Goal: Complete application form

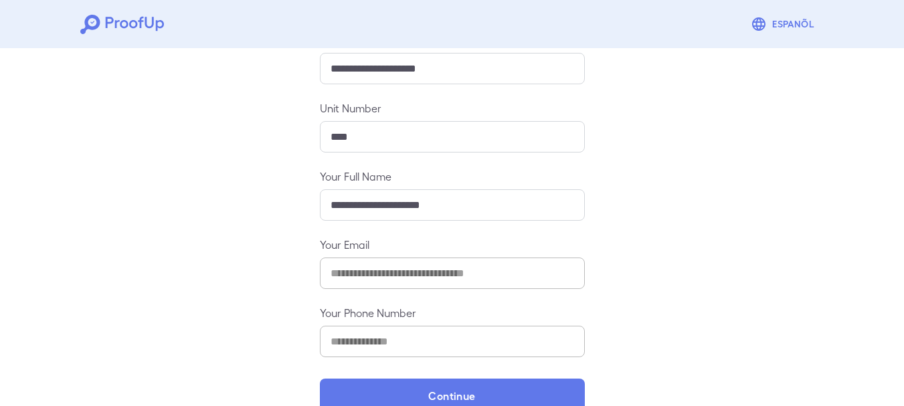
scroll to position [200, 0]
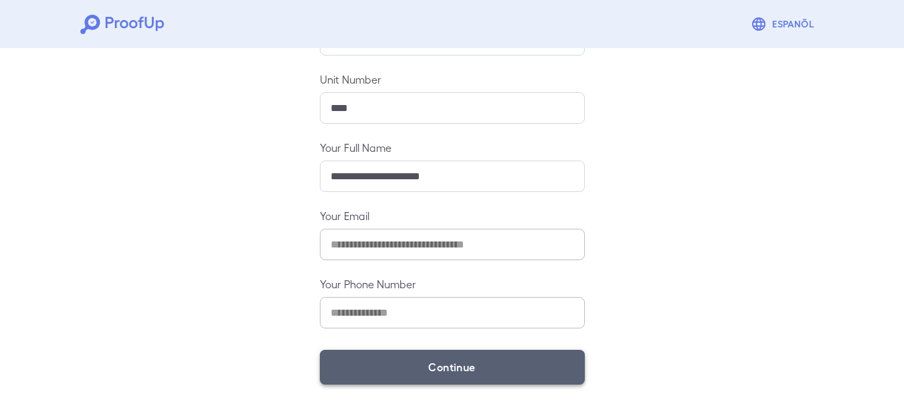
click at [464, 368] on button "Continue" at bounding box center [452, 367] width 265 height 35
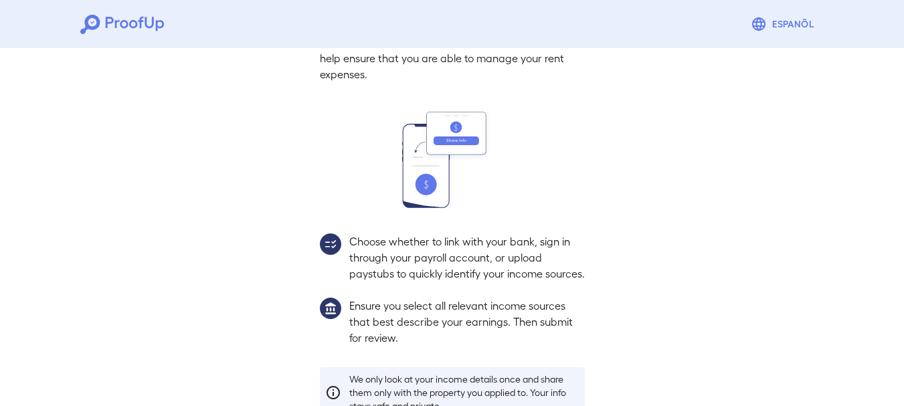
scroll to position [181, 0]
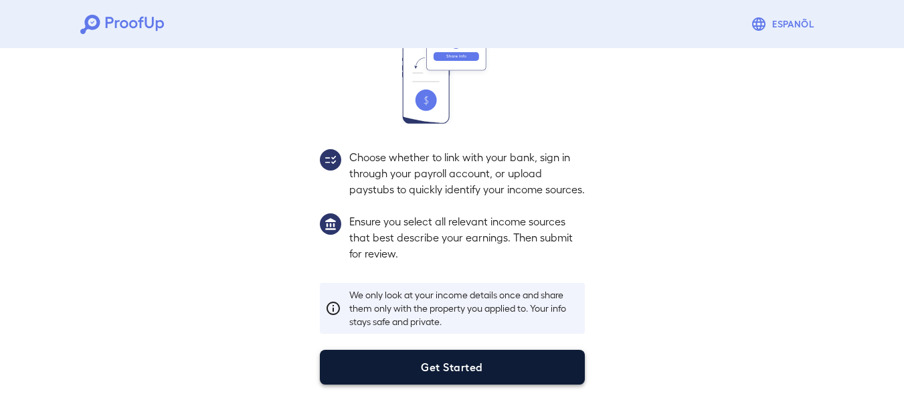
click at [452, 372] on button "Get Started" at bounding box center [452, 367] width 265 height 35
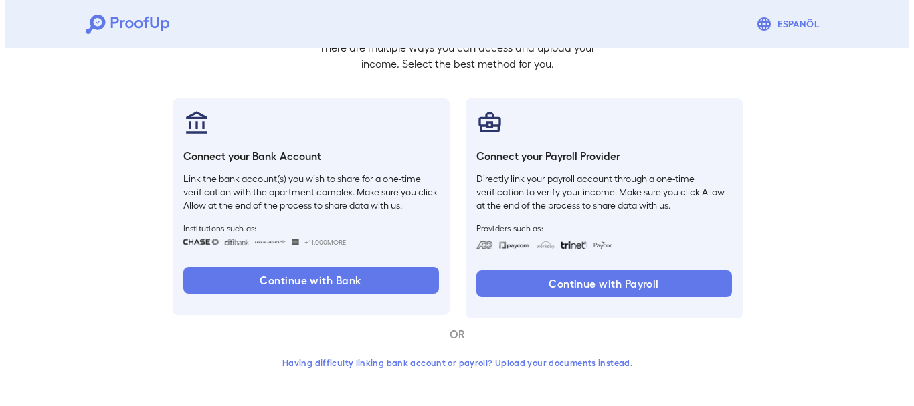
scroll to position [105, 0]
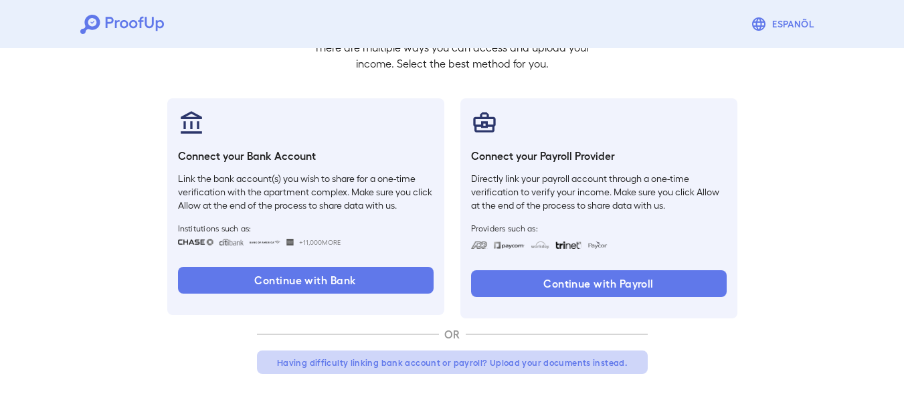
click at [526, 362] on button "Having difficulty linking bank account or payroll? Upload your documents instea…" at bounding box center [452, 362] width 391 height 24
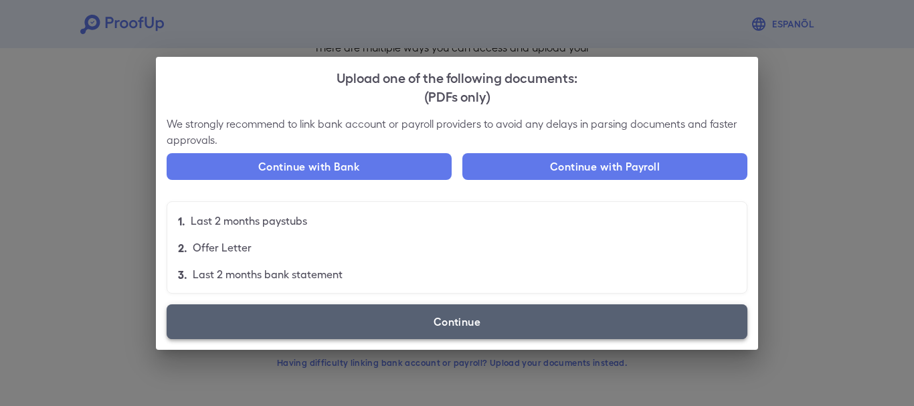
click at [437, 316] on label "Continue" at bounding box center [457, 321] width 581 height 35
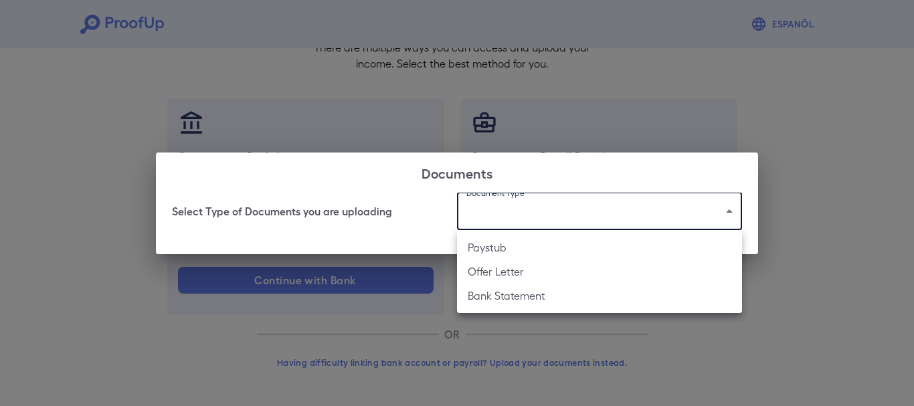
click at [561, 199] on body "Espanõl Go back How Would You Like to Verify Your Income? There are multiple wa…" at bounding box center [457, 150] width 914 height 511
click at [495, 251] on li "Paystub" at bounding box center [599, 247] width 285 height 24
type input "*******"
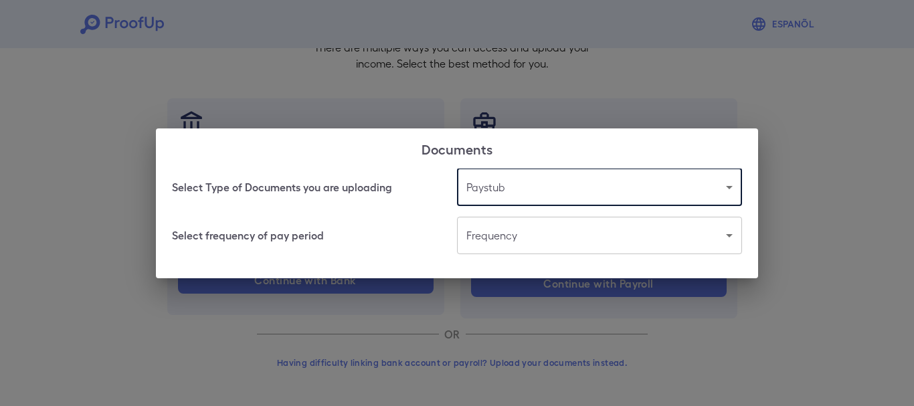
click at [510, 240] on body "Espanõl Go back How Would You Like to Verify Your Income? There are multiple wa…" at bounding box center [457, 150] width 914 height 511
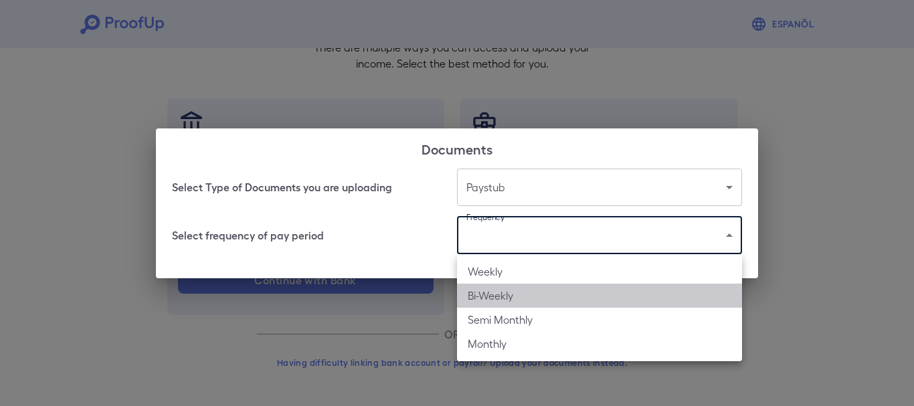
click at [494, 297] on li "Bi-Weekly" at bounding box center [599, 296] width 285 height 24
type input "*********"
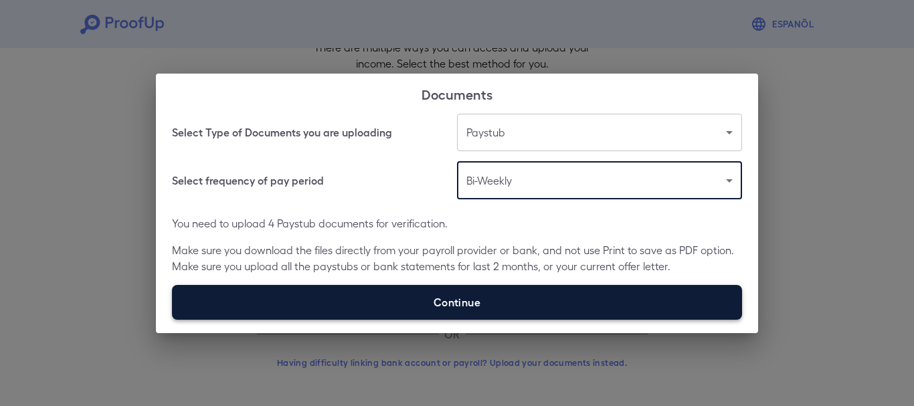
click at [494, 307] on label "Continue" at bounding box center [457, 302] width 570 height 35
click at [173, 319] on input "Continue" at bounding box center [172, 319] width 1 height 1
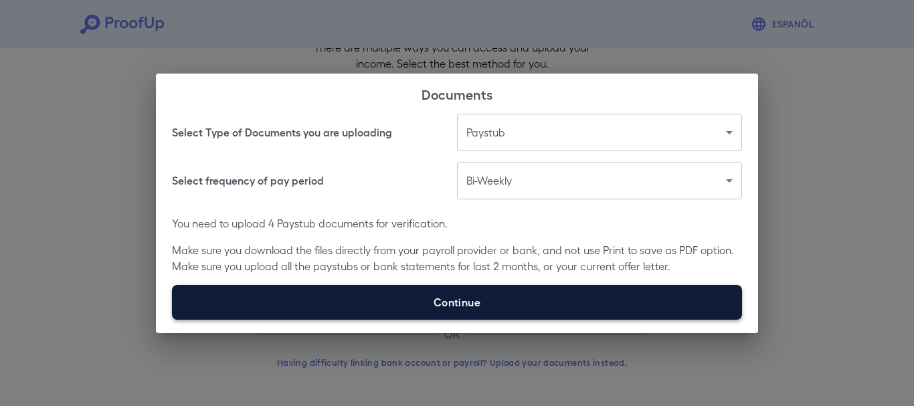
type input "**********"
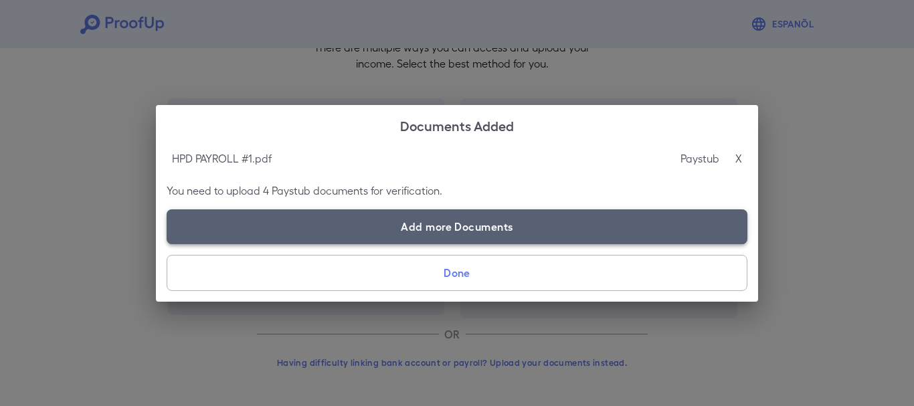
click at [395, 220] on label "Add more Documents" at bounding box center [457, 226] width 581 height 35
click at [167, 243] on input "Add more Documents" at bounding box center [167, 243] width 1 height 1
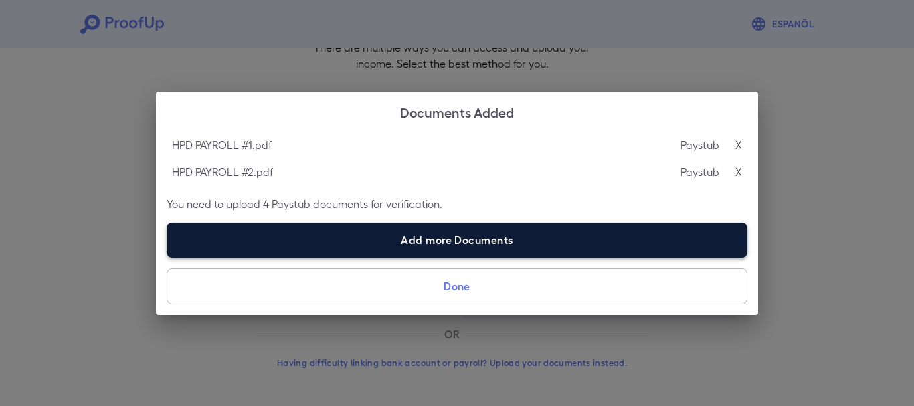
click at [404, 231] on label "Add more Documents" at bounding box center [457, 240] width 581 height 35
click at [167, 257] on input "Add more Documents" at bounding box center [167, 257] width 1 height 1
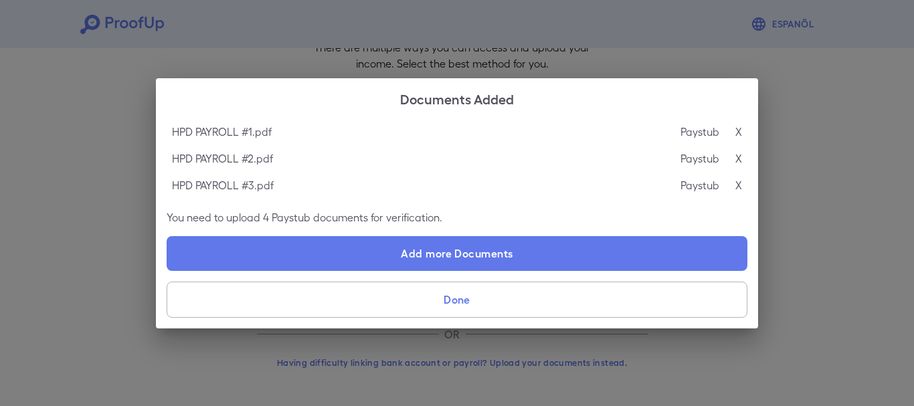
click at [377, 261] on label "Add more Documents" at bounding box center [457, 253] width 581 height 35
click at [167, 270] on input "Add more Documents" at bounding box center [167, 270] width 1 height 1
type input "**********"
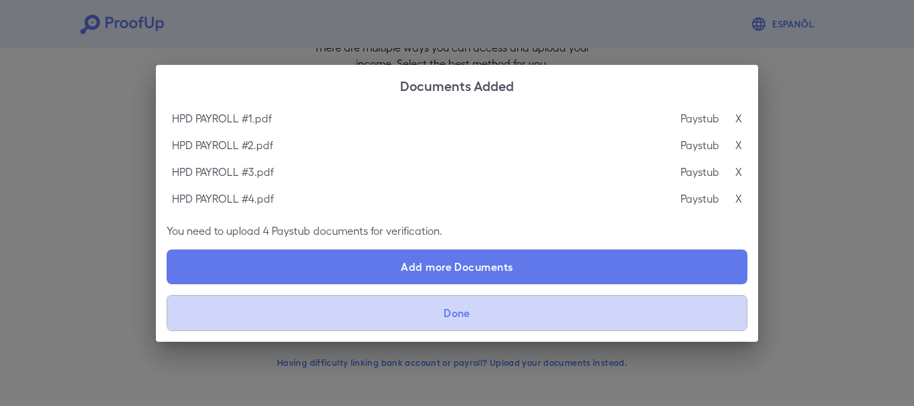
click at [442, 306] on button "Done" at bounding box center [457, 313] width 581 height 36
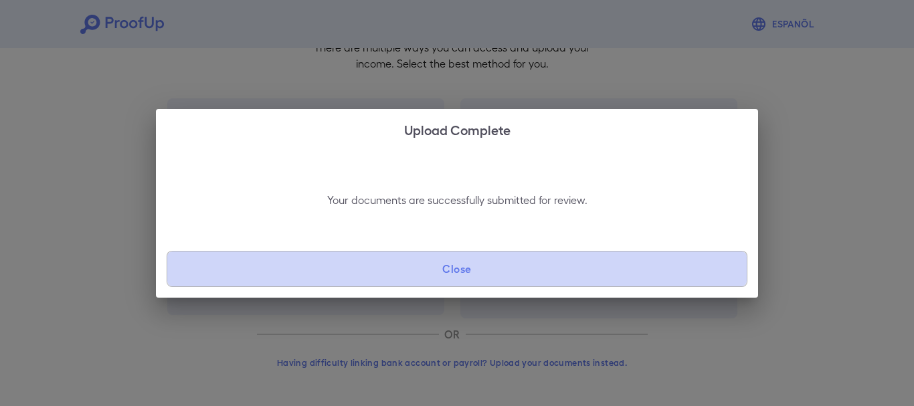
click at [459, 264] on button "Close" at bounding box center [457, 269] width 581 height 36
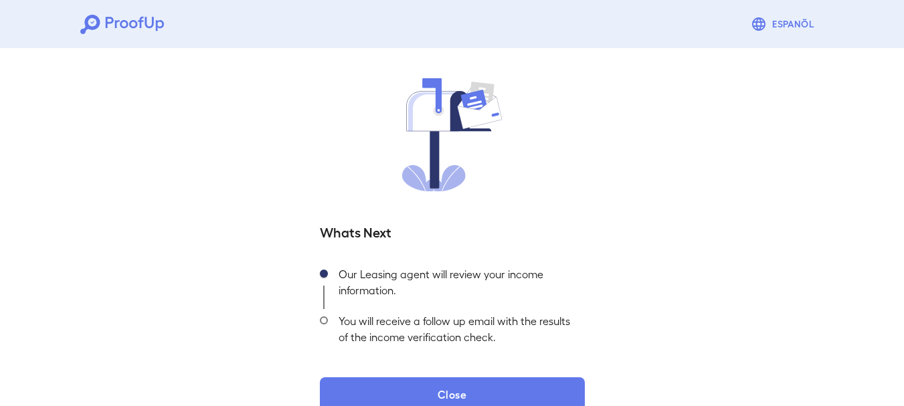
scroll to position [107, 0]
